Goal: Transaction & Acquisition: Purchase product/service

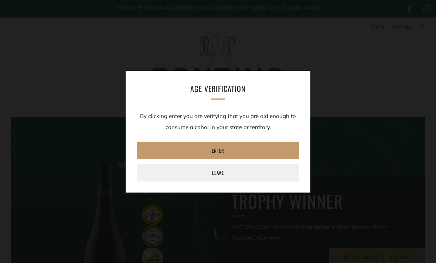
click at [378, 23] on div "Age verification By clicking enter you are verifying that you are old enough to…" at bounding box center [218, 131] width 436 height 263
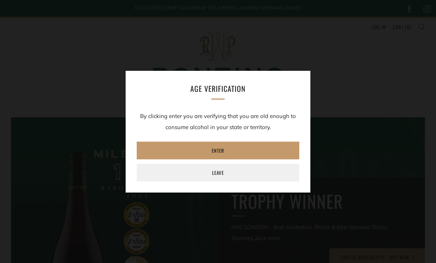
click at [231, 149] on link "Enter" at bounding box center [218, 151] width 162 height 18
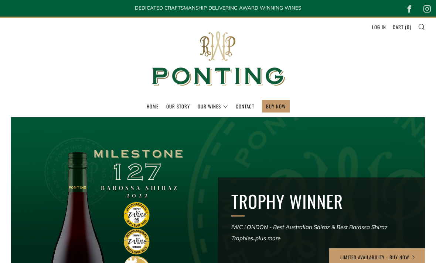
click at [378, 24] on link "Log in" at bounding box center [379, 27] width 14 height 12
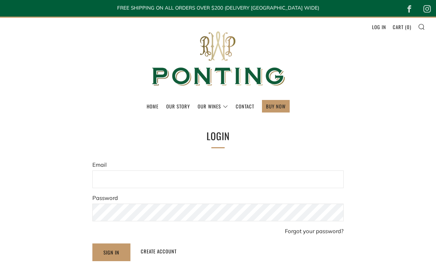
click at [106, 182] on input "Email" at bounding box center [217, 180] width 251 height 18
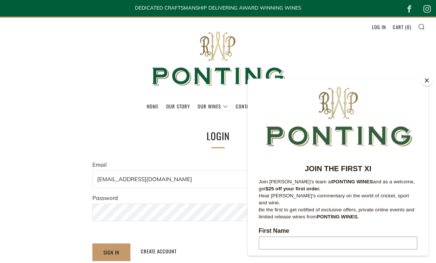
type input "lonebax@bigpond.com"
click at [104, 82] on div at bounding box center [218, 131] width 436 height 263
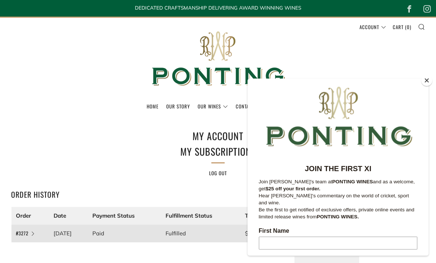
click at [103, 130] on h1 "My Account My Subscriptions" at bounding box center [218, 143] width 244 height 31
click at [143, 170] on p "Log out" at bounding box center [218, 173] width 244 height 11
click at [406, 73] on header "Menu Search Cart Home Our Story Our Wines 0 )" at bounding box center [218, 67] width 436 height 101
click at [364, 41] on header "Menu Search Cart Home Our Story Our Wines 0 )" at bounding box center [218, 67] width 436 height 101
click at [425, 82] on button "Close" at bounding box center [426, 80] width 11 height 11
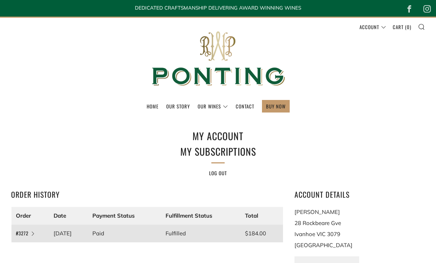
click at [423, 24] on icon at bounding box center [421, 26] width 7 height 7
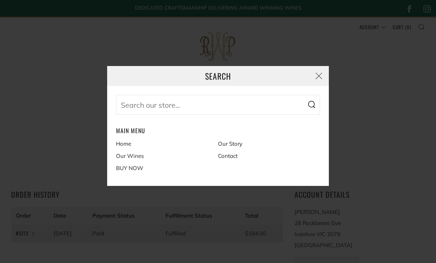
click at [138, 104] on input "Search our store..." at bounding box center [218, 105] width 204 height 20
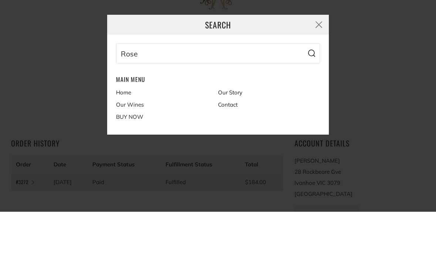
type input "Rose"
click at [311, 95] on button "Search" at bounding box center [311, 105] width 17 height 20
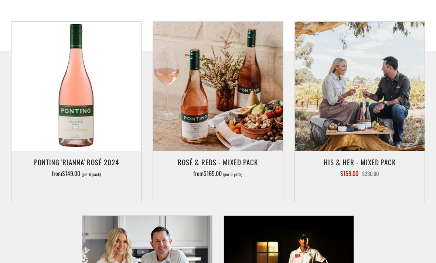
scroll to position [181, 0]
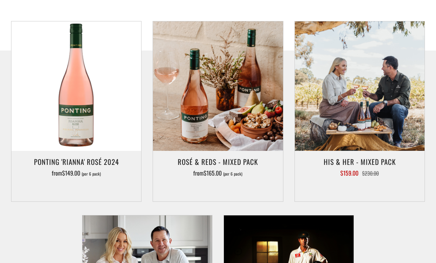
click at [71, 159] on h3 "Ponting 'Rianna' Rosé 2024" at bounding box center [76, 161] width 122 height 13
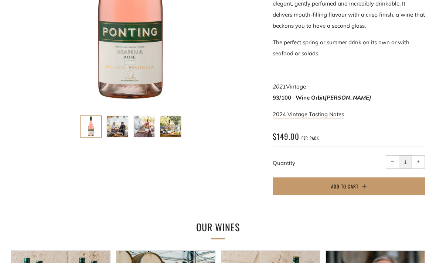
scroll to position [261, 0]
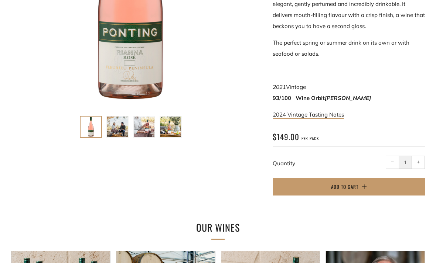
click at [352, 186] on span "Add to Cart" at bounding box center [344, 186] width 27 height 7
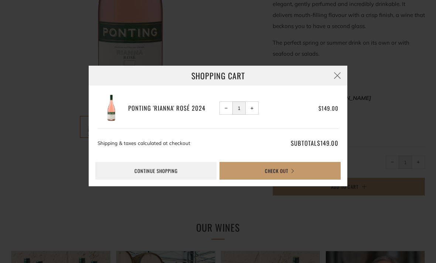
click at [284, 174] on button "Check Out" at bounding box center [279, 171] width 121 height 18
